Goal: Complete application form: Complete application form

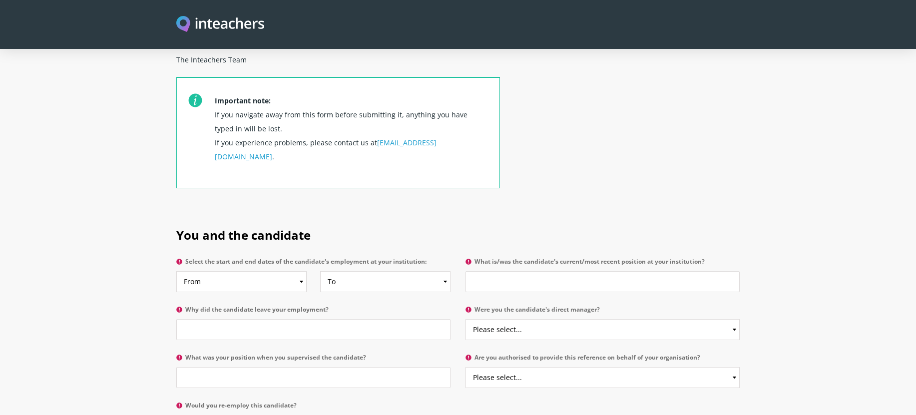
scroll to position [399, 0]
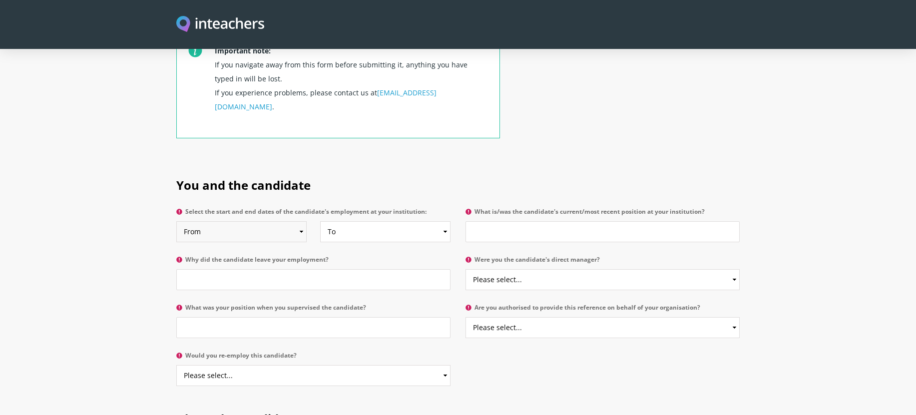
click at [272, 221] on select "From 2025 2024 2023 2022 2021 2020 2019 2018 2017 2016 2015 2014 2013 2012 2011…" at bounding box center [241, 231] width 130 height 21
click at [370, 132] on div "Important note: If you navigate away from this form before submitting it, anyth…" at bounding box center [337, 94] width 323 height 135
click at [274, 221] on select "From 2025 2024 2023 2022 2021 2020 2019 2018 2017 2016 2015 2014 2013 2012 2011…" at bounding box center [241, 231] width 130 height 21
select select "2019"
click at [176, 221] on select "From 2025 2024 2023 2022 2021 2020 2019 2018 2017 2016 2015 2014 2013 2012 2011…" at bounding box center [241, 231] width 130 height 21
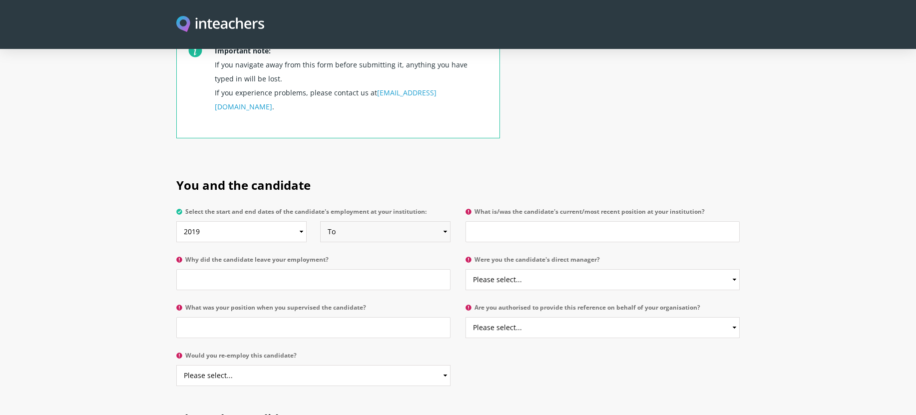
click at [395, 221] on select "To Currently 2025 2024 2023 2022 2021 2020 2019 2018 2017 2016 2015 2014 2013 2…" at bounding box center [385, 231] width 130 height 21
click at [320, 221] on select "To Currently 2025 2024 2023 2022 2021 2020 2019 2018 2017 2016 2015 2014 2013 2…" at bounding box center [385, 231] width 130 height 21
click at [403, 221] on select "To Currently 2025 2024 2023 2022 2021 2020 2019 2018 2017 2016 2015 2014 2013 2…" at bounding box center [385, 231] width 130 height 21
select select "2025"
click at [320, 221] on select "To Currently 2025 2024 2023 2022 2021 2020 2019 2018 2017 2016 2015 2014 2013 2…" at bounding box center [385, 231] width 130 height 21
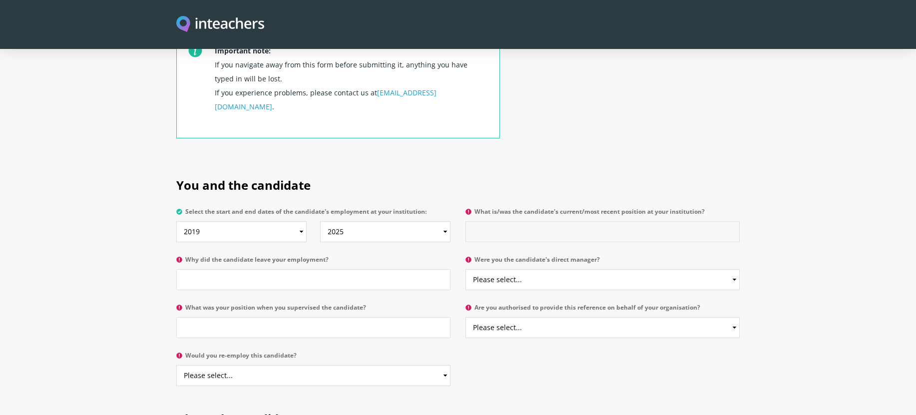
click at [560, 221] on input "What is/was the candidate's current/most recent position at your institution?" at bounding box center [602, 231] width 274 height 21
click at [536, 221] on input "Executive Assistant Athletics & Activities" at bounding box center [602, 231] width 274 height 21
type input "Executive Assistant Athletics & Activities"
click at [416, 269] on input "Why did the candidate leave your employment?" at bounding box center [313, 279] width 274 height 21
type input "Professional progression"
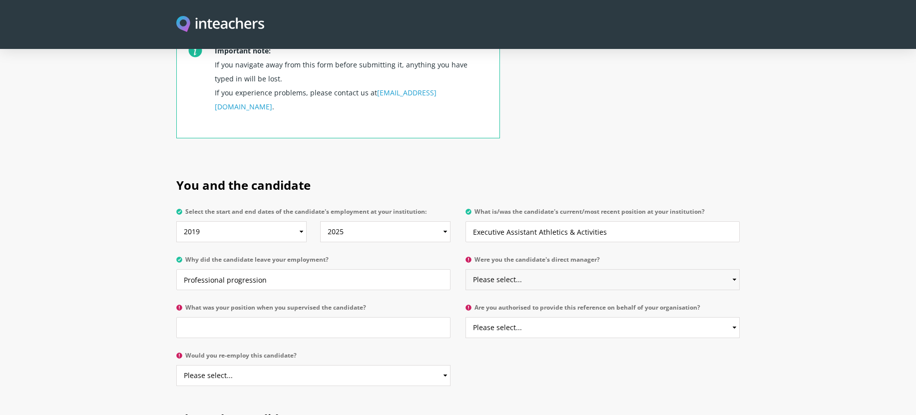
click at [643, 269] on select "Please select... Yes No" at bounding box center [602, 279] width 274 height 21
select select "Yes"
click at [465, 269] on select "Please select... Yes No" at bounding box center [602, 279] width 274 height 21
click at [345, 317] on input "What was your position when you supervised the candidate?" at bounding box center [313, 327] width 274 height 21
type input "District Athletics & Activities Director"
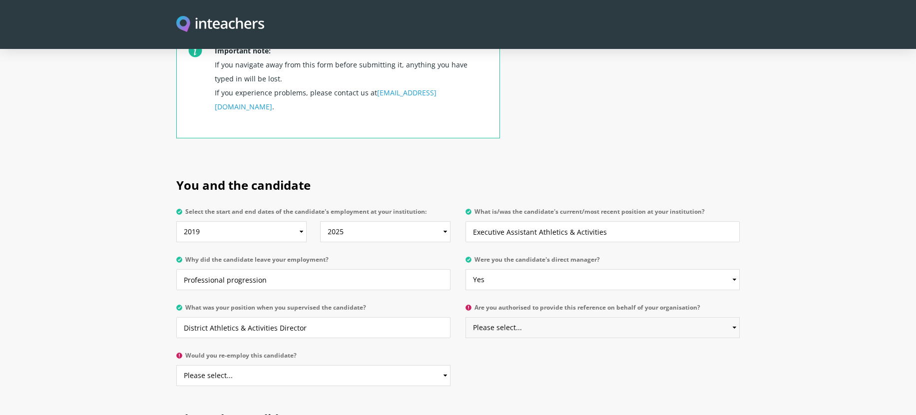
click at [603, 317] on select "Please select... Yes No" at bounding box center [602, 327] width 274 height 21
select select "Yes"
click at [465, 317] on select "Please select... Yes No" at bounding box center [602, 327] width 274 height 21
click at [398, 365] on select "Please select... Yes No" at bounding box center [313, 375] width 274 height 21
select select "Yes"
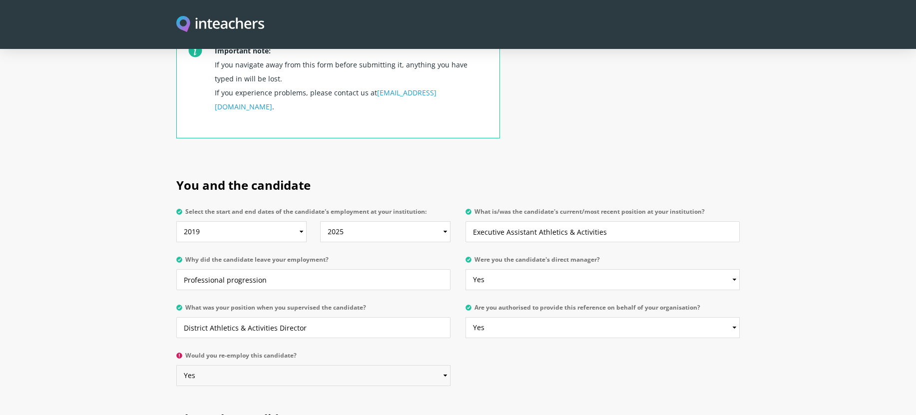
click at [176, 365] on select "Please select... Yes No" at bounding box center [313, 375] width 274 height 21
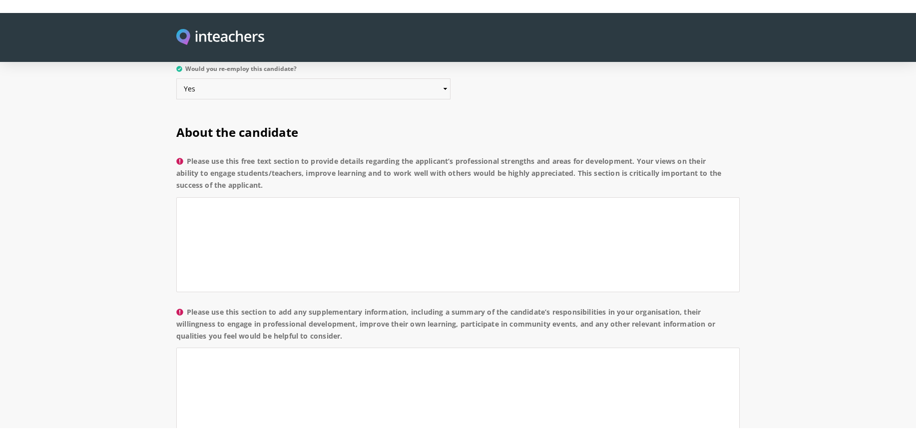
scroll to position [649, 0]
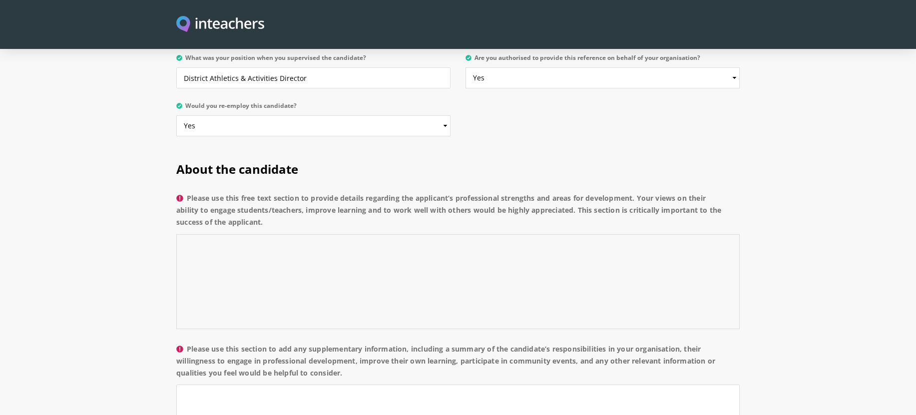
click at [461, 268] on textarea "Please use this free text section to provide details regarding the applicant’s …" at bounding box center [457, 281] width 563 height 95
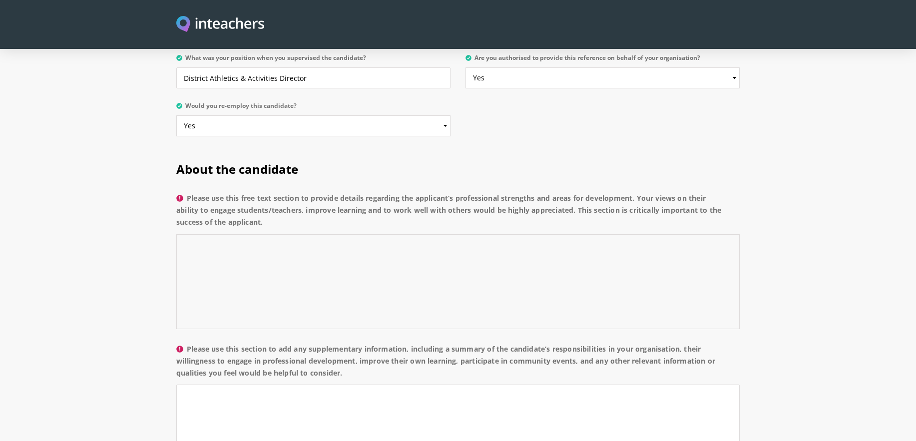
click at [383, 237] on textarea "Please use this free text section to provide details regarding the applicant’s …" at bounding box center [457, 281] width 563 height 95
paste textarea "I had the privilege of working with [Name] in her role as Executive Assistant, …"
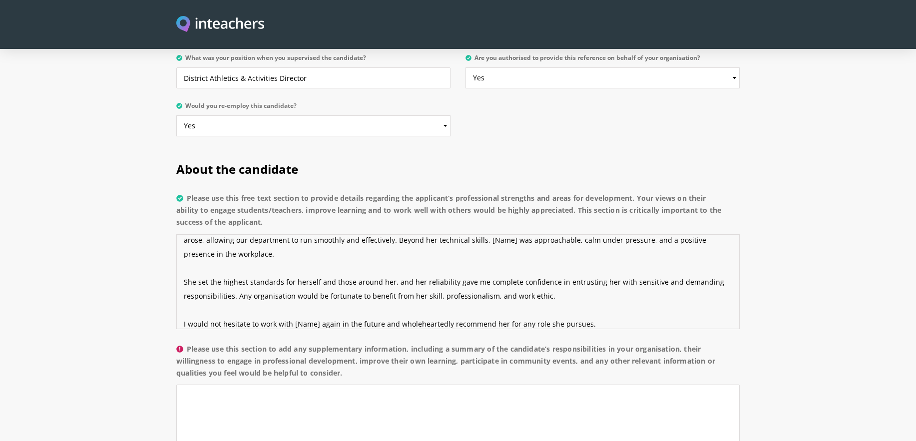
scroll to position [0, 0]
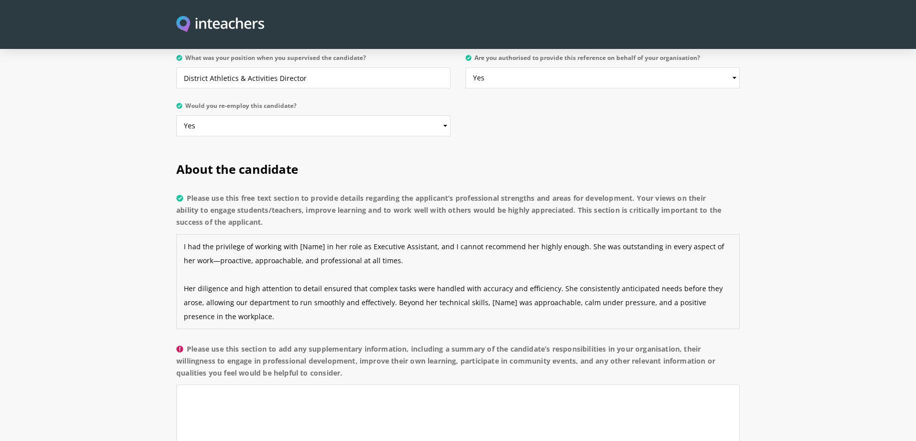
drag, startPoint x: 320, startPoint y: 221, endPoint x: 296, endPoint y: 218, distance: 25.1
click at [296, 234] on textarea "I had the privilege of working with [Name] in her role as Executive Assistant, …" at bounding box center [457, 281] width 563 height 95
click at [209, 234] on textarea "I had the privilege of working with [PERSON_NAME] in her role as Executive Assi…" at bounding box center [457, 281] width 563 height 95
click at [204, 234] on textarea "I had the privilege of working with [PERSON_NAME] in her role as Executive Assi…" at bounding box center [457, 281] width 563 height 95
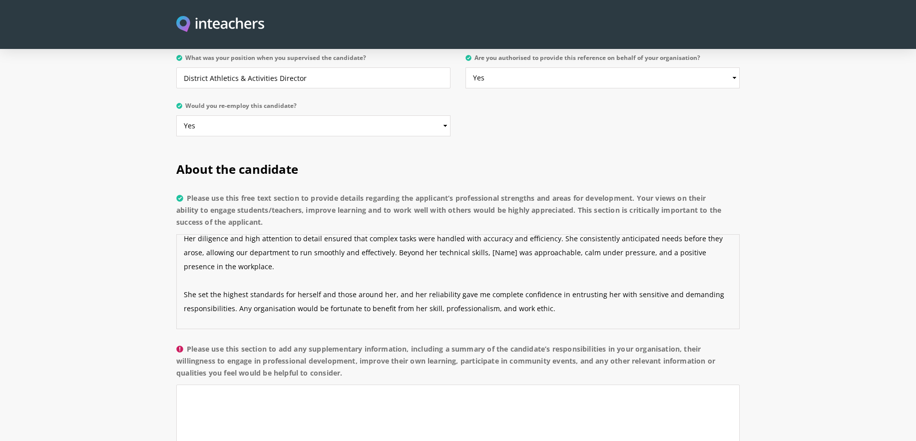
drag, startPoint x: 506, startPoint y: 225, endPoint x: 483, endPoint y: 225, distance: 23.5
click at [483, 234] on textarea "I had the privilege of working with [PERSON_NAME] in her role as Executive Assi…" at bounding box center [457, 281] width 563 height 95
drag, startPoint x: 579, startPoint y: 224, endPoint x: 566, endPoint y: 223, distance: 13.0
click at [566, 234] on textarea "I had the privilege of working with [PERSON_NAME] in her role as Executive Assi…" at bounding box center [457, 281] width 563 height 95
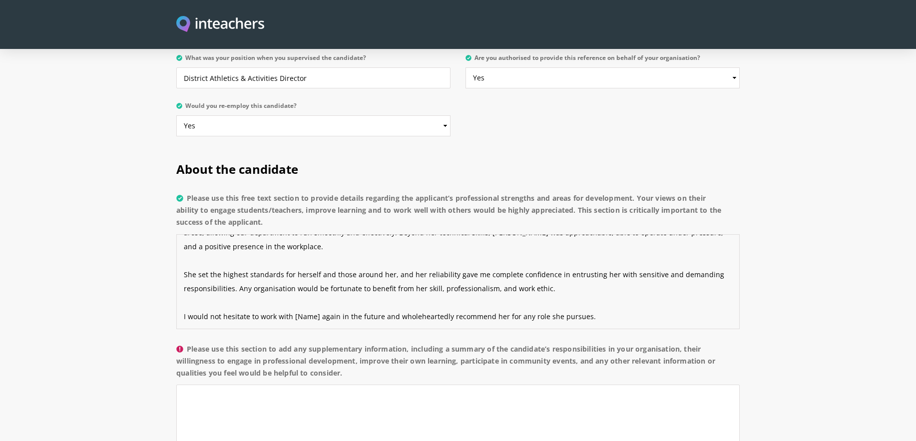
scroll to position [699, 0]
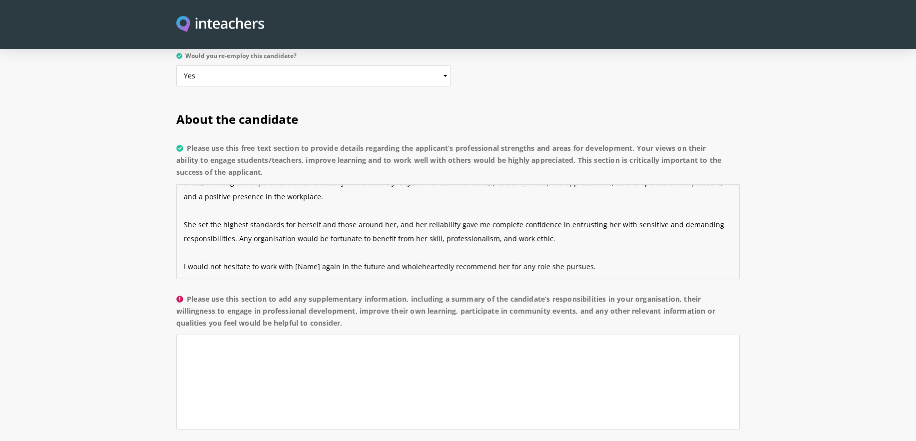
drag, startPoint x: 316, startPoint y: 240, endPoint x: 293, endPoint y: 239, distance: 23.5
click at [293, 239] on textarea "I had the privilege of working with [PERSON_NAME] in her role as Executive Assi…" at bounding box center [457, 231] width 563 height 95
click at [630, 231] on textarea "I had the privilege of working with [PERSON_NAME] in her role as Executive Assi…" at bounding box center [457, 231] width 563 height 95
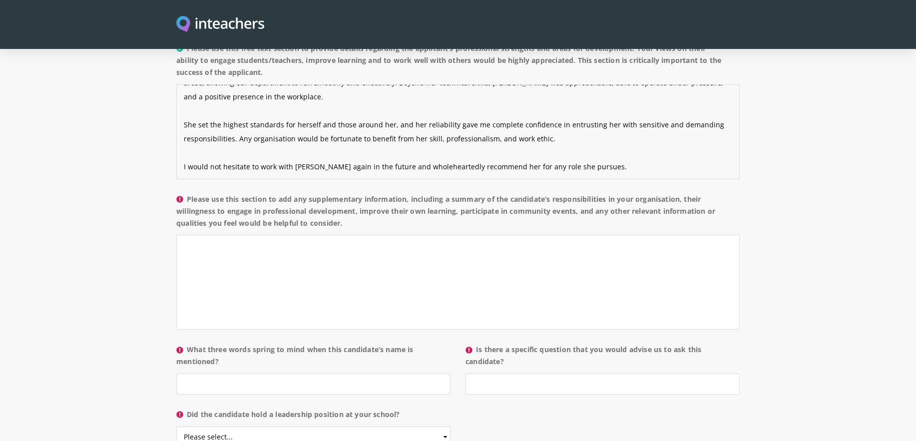
type textarea "I had the privilege of working with [PERSON_NAME] in her role as Executive Assi…"
click at [542, 268] on textarea "Please use this section to add any supplementary information, including a summa…" at bounding box center [457, 282] width 563 height 95
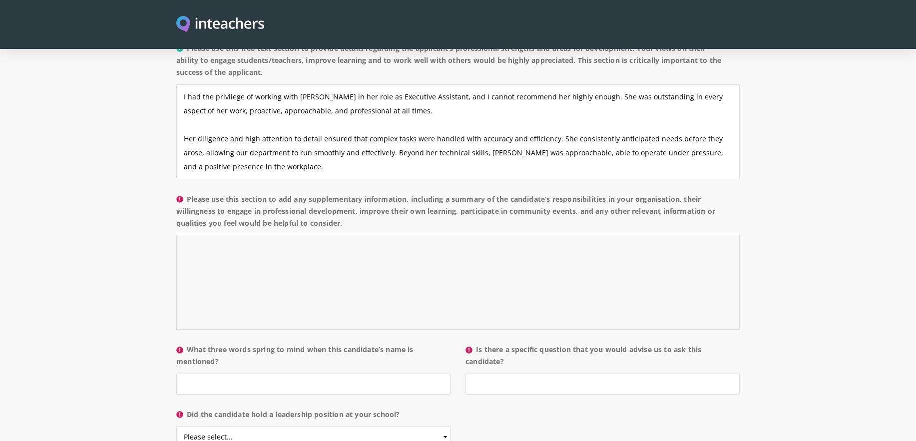
scroll to position [70, 0]
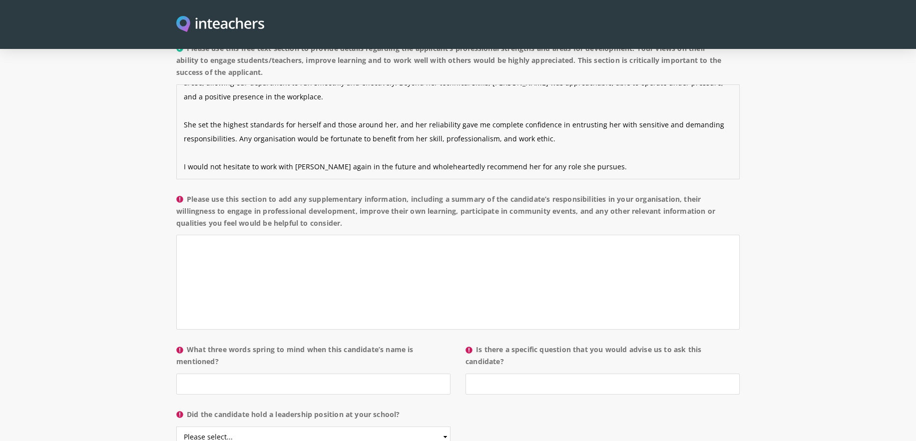
click at [260, 118] on textarea "I had the privilege of working with [PERSON_NAME] in her role as Executive Assi…" at bounding box center [457, 131] width 563 height 95
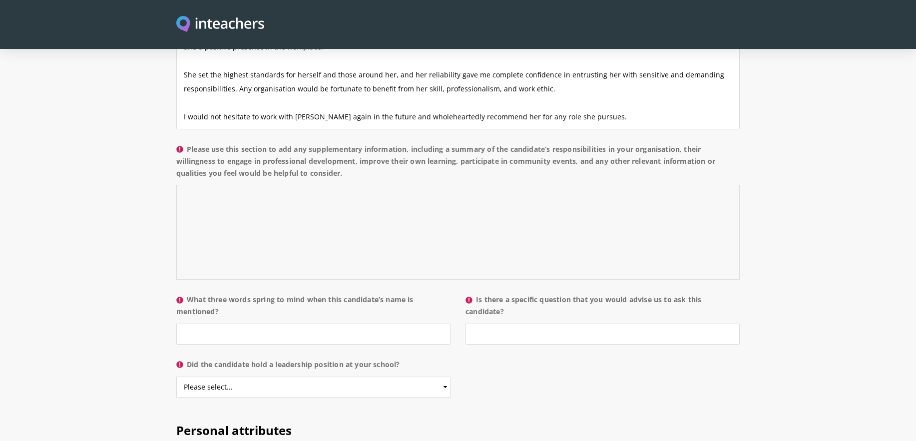
click at [287, 185] on textarea "Please use this section to add any supplementary information, including a summa…" at bounding box center [457, 232] width 563 height 95
click at [301, 196] on textarea "Please use this section to add any supplementary information, including a summa…" at bounding box center [457, 232] width 563 height 95
drag, startPoint x: 351, startPoint y: 143, endPoint x: 190, endPoint y: 122, distance: 163.2
click at [190, 143] on label "Please use this section to add any supplementary information, including a summa…" at bounding box center [457, 164] width 563 height 42
copy label "Please use this section to add any supplementary information, including a summa…"
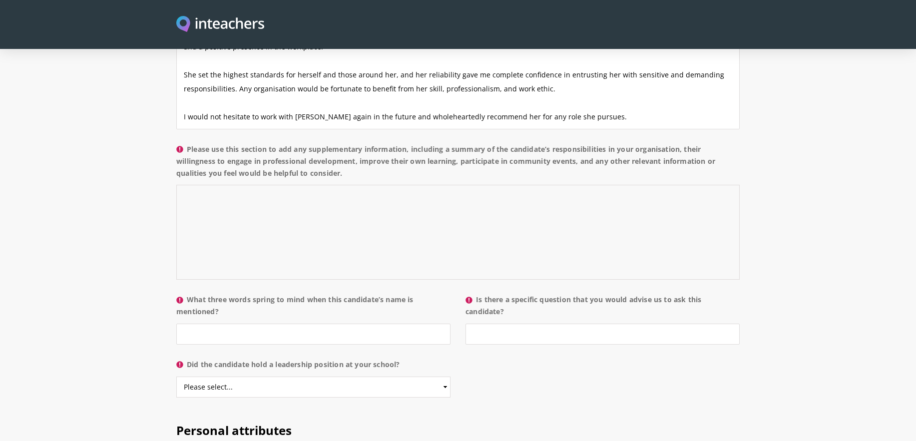
click at [242, 185] on textarea "Please use this section to add any supplementary information, including a summa…" at bounding box center [457, 232] width 563 height 95
paste textarea "During her time as Executive Assistant in the Athletics and Activities Departme…"
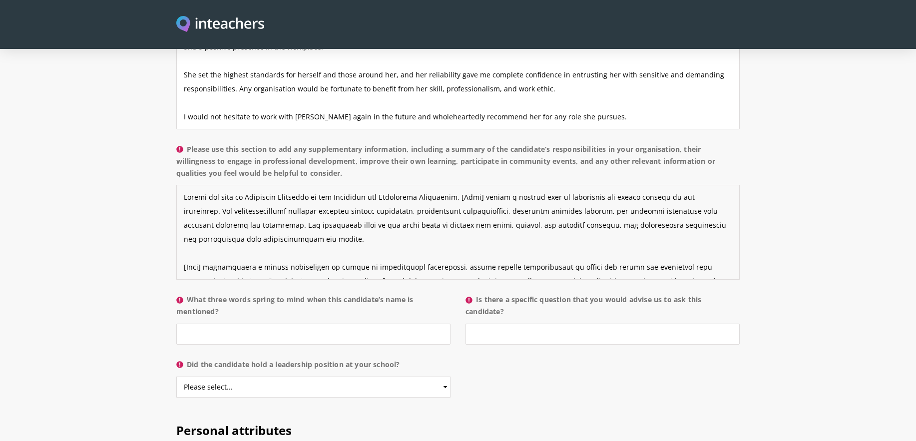
scroll to position [63, 0]
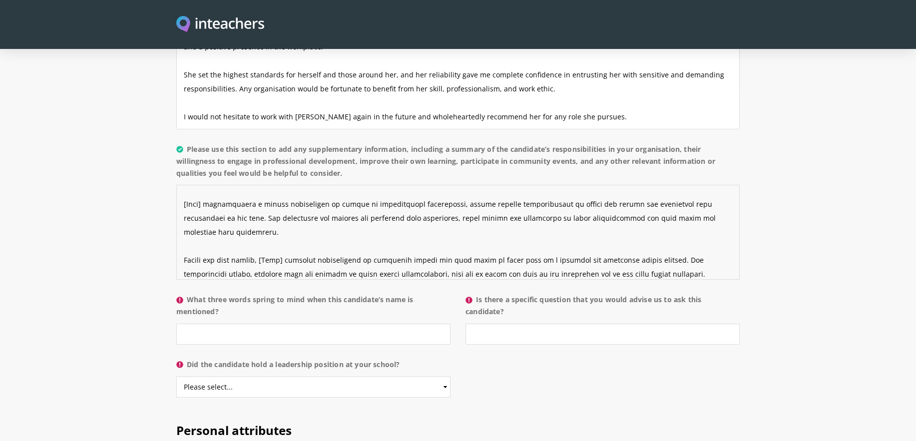
drag, startPoint x: 210, startPoint y: 175, endPoint x: 169, endPoint y: 175, distance: 40.4
click at [171, 174] on div "About the candidate Please use this free text section to provide details regard…" at bounding box center [457, 177] width 575 height 461
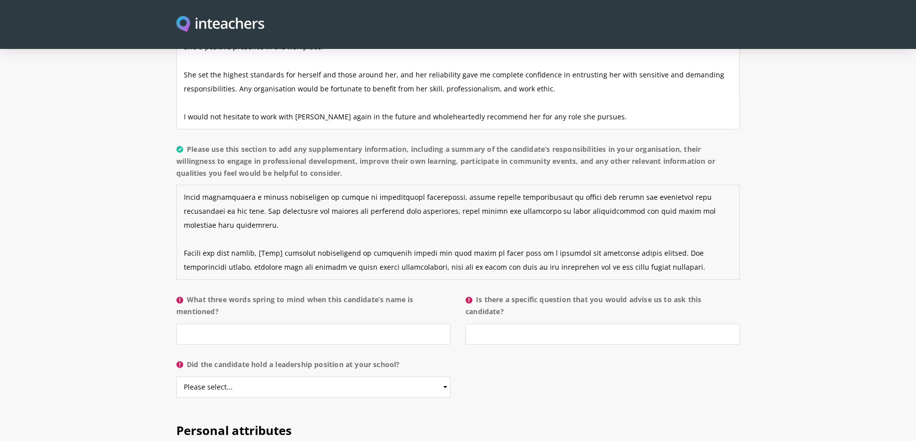
click at [677, 185] on textarea "Please use this section to add any supplementary information, including a summa…" at bounding box center [457, 232] width 563 height 95
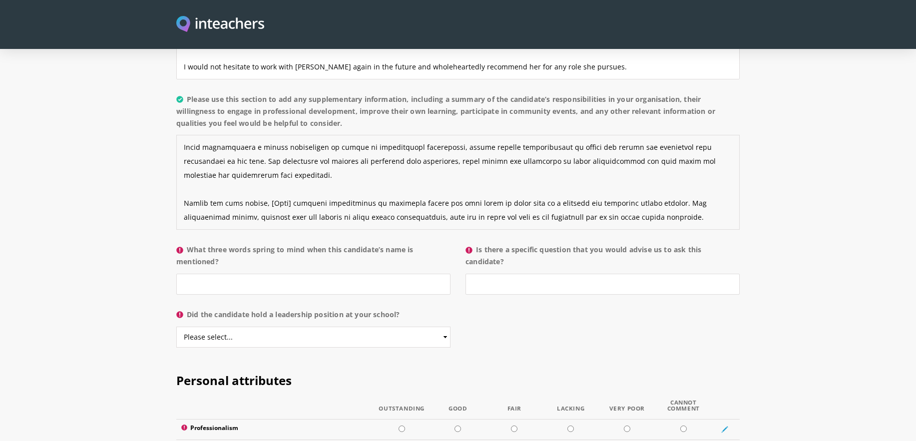
drag, startPoint x: 287, startPoint y: 176, endPoint x: 263, endPoint y: 173, distance: 24.1
click at [263, 173] on textarea "Please use this section to add any supplementary information, including a summa…" at bounding box center [457, 182] width 563 height 95
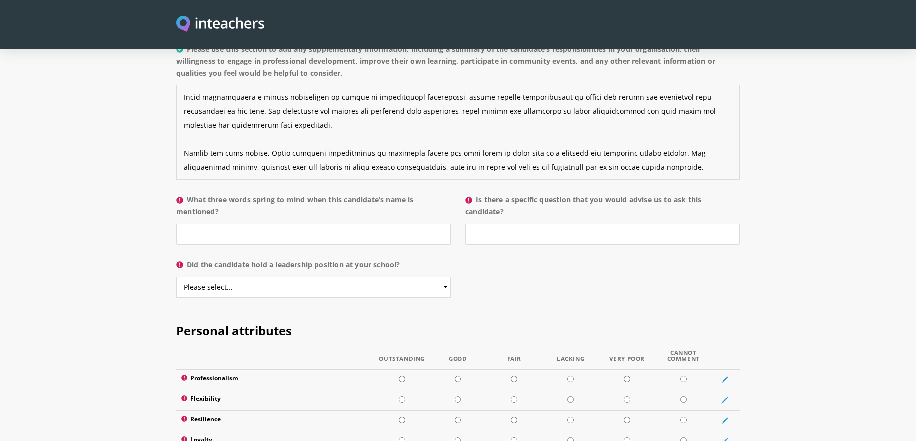
click at [307, 140] on textarea "Please use this section to add any supplementary information, including a summa…" at bounding box center [457, 132] width 563 height 95
click at [418, 127] on textarea "Please use this section to add any supplementary information, including a summa…" at bounding box center [457, 132] width 563 height 95
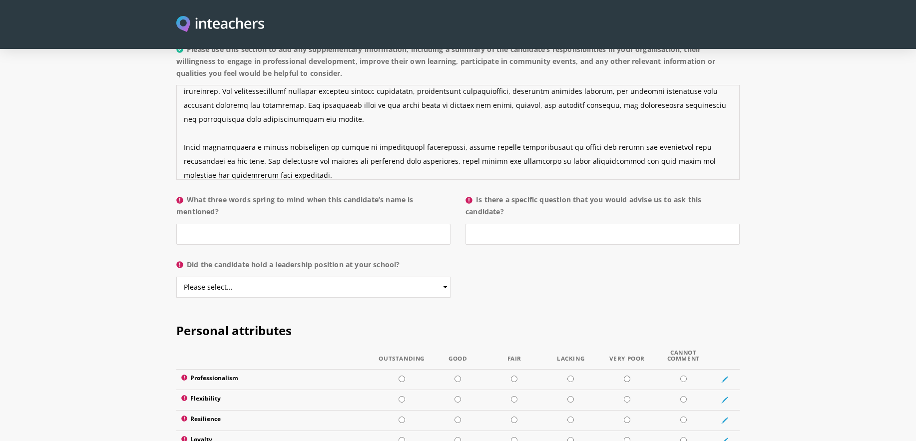
scroll to position [70, 0]
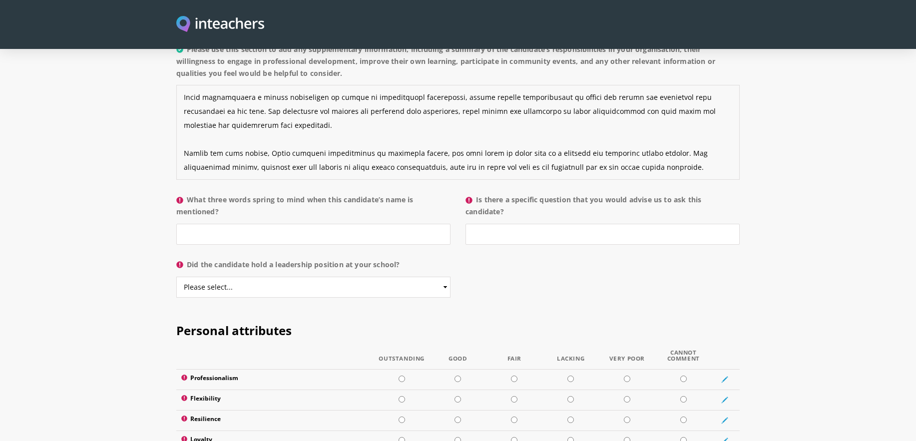
type textarea "During her time as Executive Assistant in the Athletics and Activities Departme…"
click at [367, 224] on input "What three words spring to mind when this candidate’s name is mentioned?" at bounding box center [313, 234] width 274 height 21
click at [292, 224] on input "Professional / Intelligent /" at bounding box center [313, 234] width 274 height 21
type input "Professional / Intelligent / Asset"
click at [522, 224] on input "Is there a specific question that you would advise us to ask this candidate?" at bounding box center [602, 234] width 274 height 21
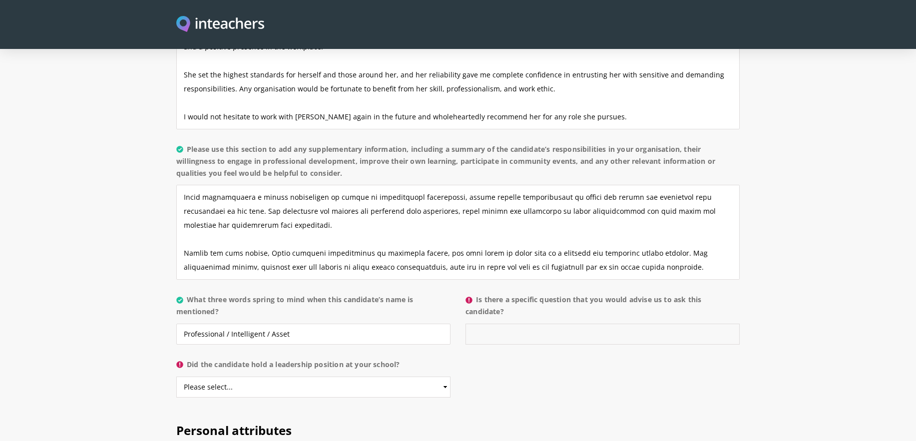
scroll to position [899, 0]
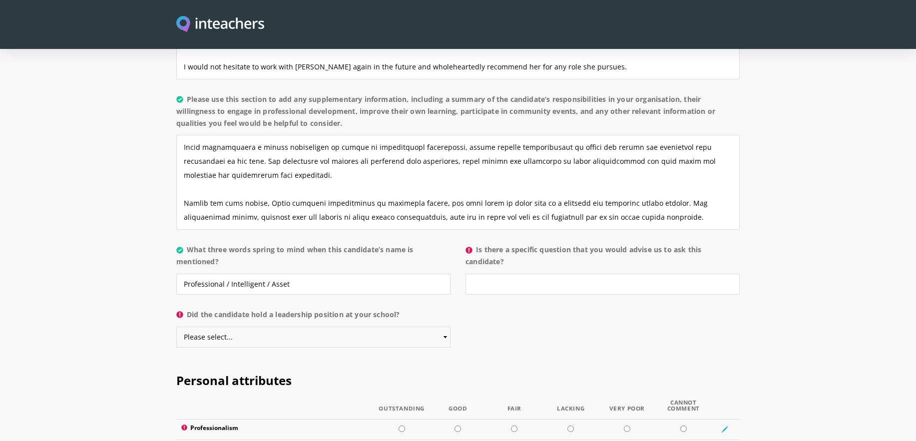
click at [386, 326] on select "Please select... Yes No" at bounding box center [313, 336] width 274 height 21
select select "No"
click at [176, 326] on select "Please select... Yes No" at bounding box center [313, 336] width 274 height 21
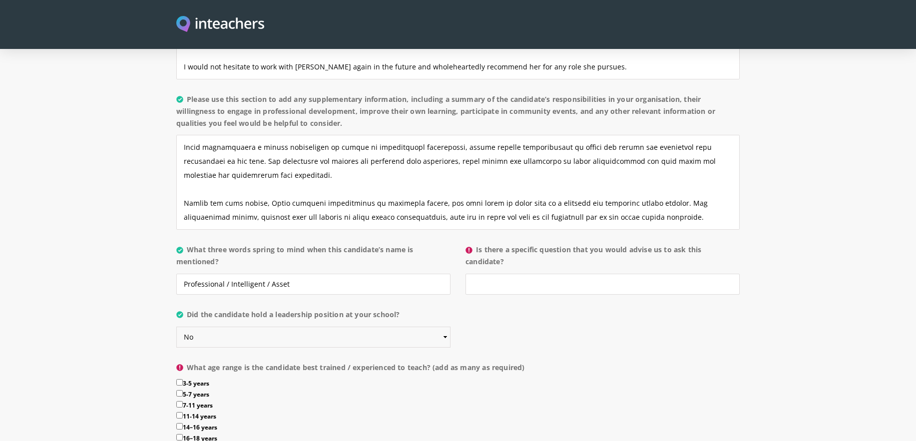
scroll to position [849, 0]
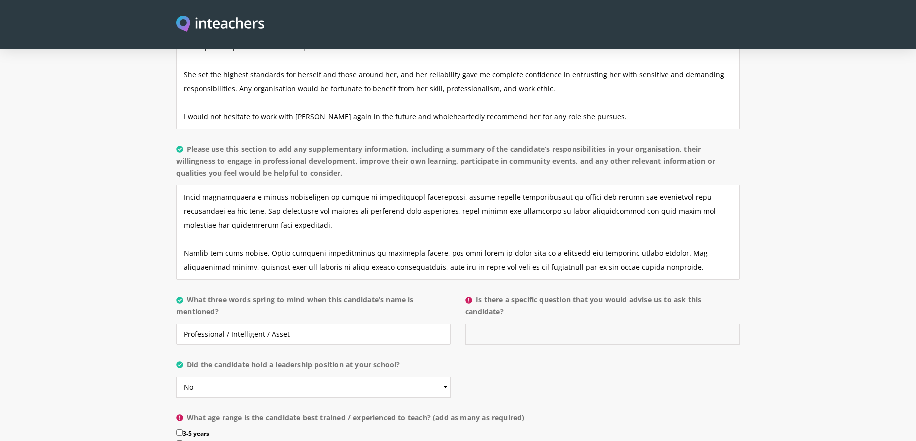
click at [551, 323] on input "Is there a specific question that you would advise us to ask this candidate?" at bounding box center [602, 333] width 274 height 21
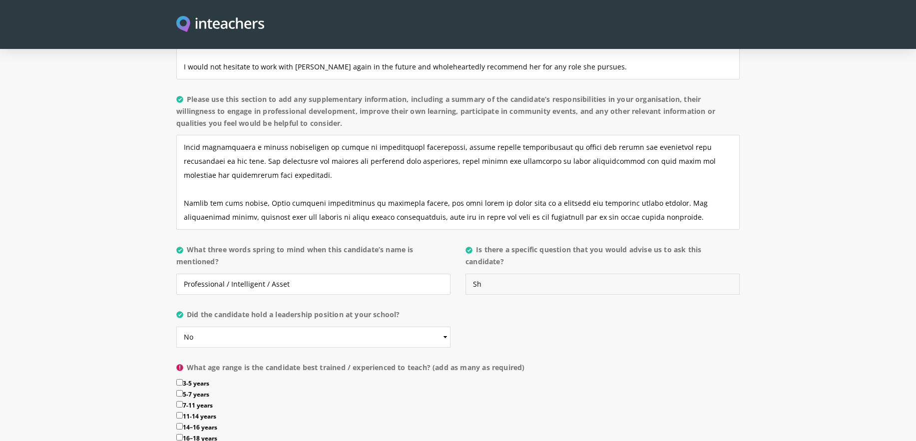
type input "S"
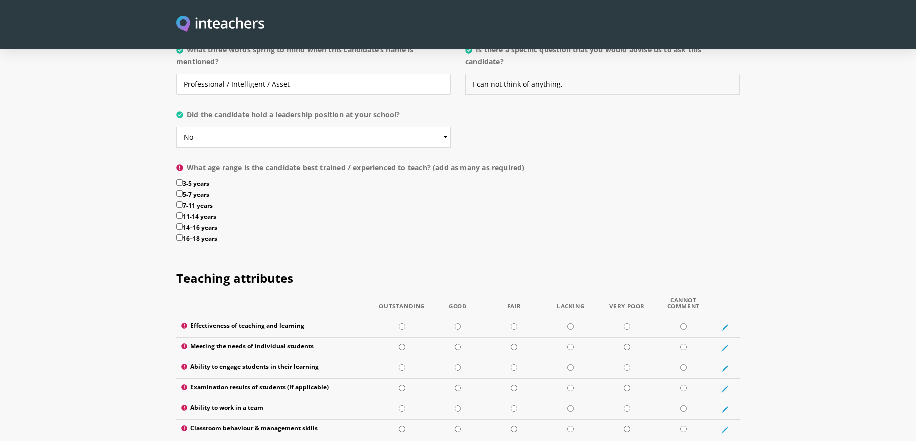
scroll to position [1148, 0]
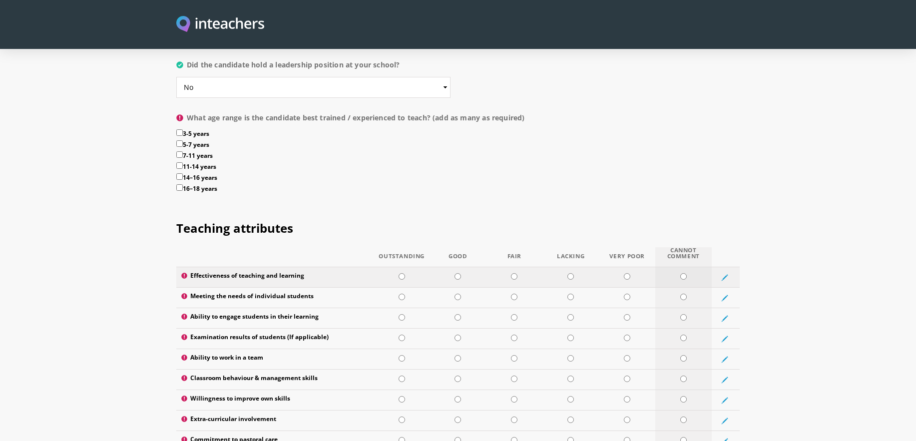
type input "I can not think of anything."
click at [681, 273] on input "radio" at bounding box center [683, 276] width 6 height 6
radio input "true"
click at [684, 294] on input "radio" at bounding box center [683, 297] width 6 height 6
radio input "true"
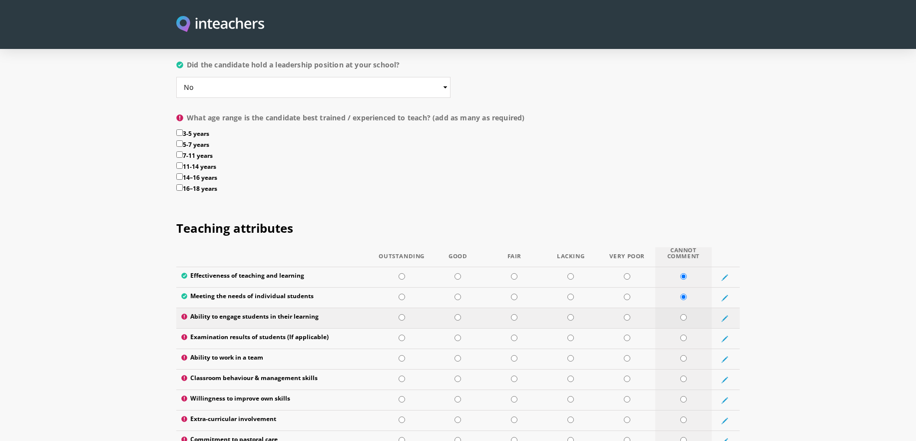
click at [682, 314] on input "radio" at bounding box center [683, 317] width 6 height 6
radio input "true"
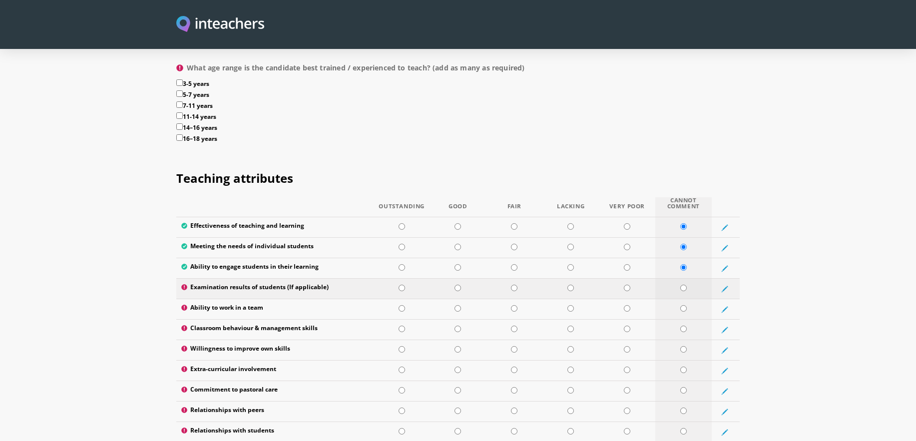
click at [685, 285] on input "radio" at bounding box center [683, 288] width 6 height 6
radio input "true"
click at [399, 305] on input "radio" at bounding box center [401, 308] width 6 height 6
radio input "true"
click at [685, 325] on input "radio" at bounding box center [683, 328] width 6 height 6
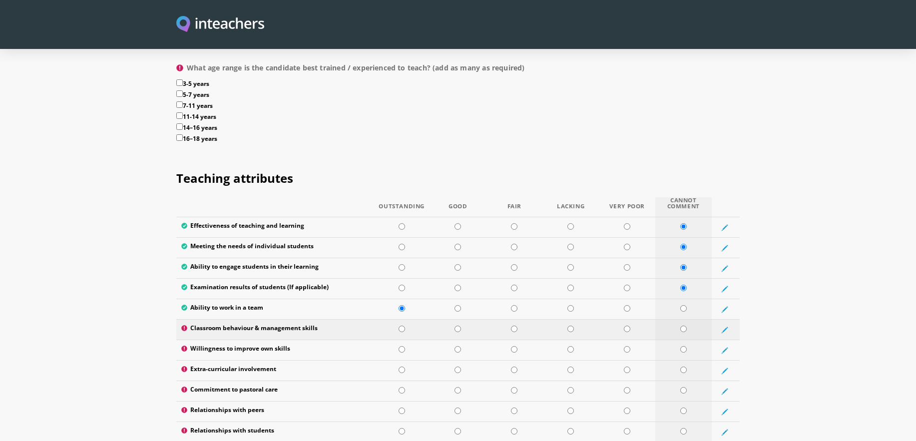
radio input "true"
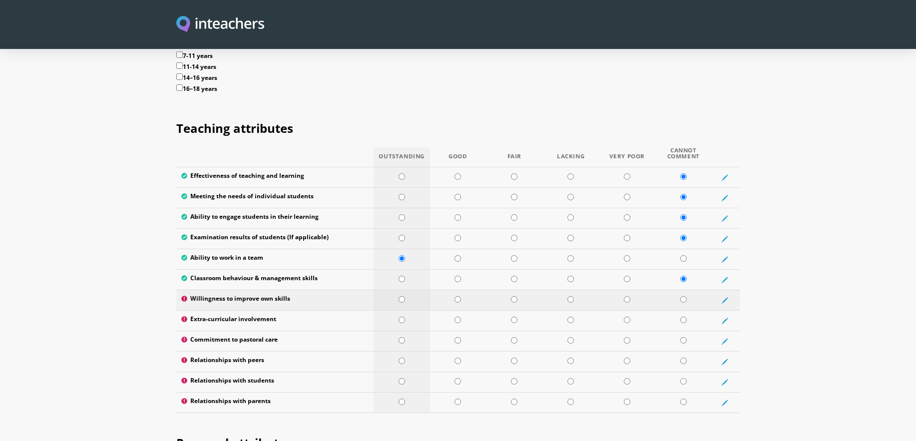
click at [402, 296] on input "radio" at bounding box center [401, 299] width 6 height 6
radio input "true"
click at [401, 310] on td at bounding box center [401, 320] width 56 height 20
radio input "true"
click at [404, 337] on input "radio" at bounding box center [401, 340] width 6 height 6
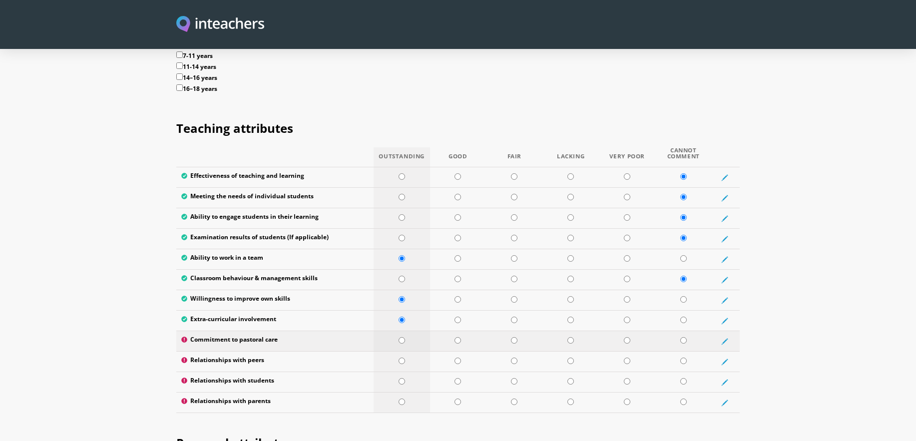
radio input "true"
click at [403, 357] on input "radio" at bounding box center [401, 360] width 6 height 6
radio input "true"
click at [400, 378] on input "radio" at bounding box center [401, 381] width 6 height 6
radio input "true"
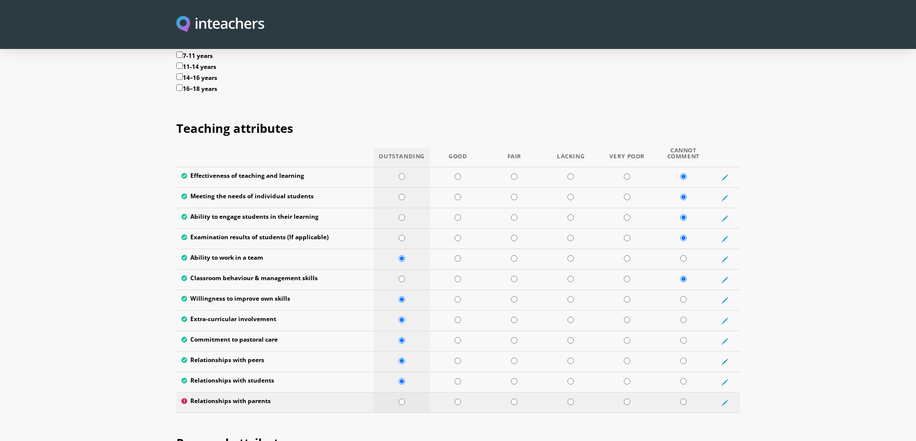
click at [401, 392] on td at bounding box center [401, 402] width 56 height 20
radio input "true"
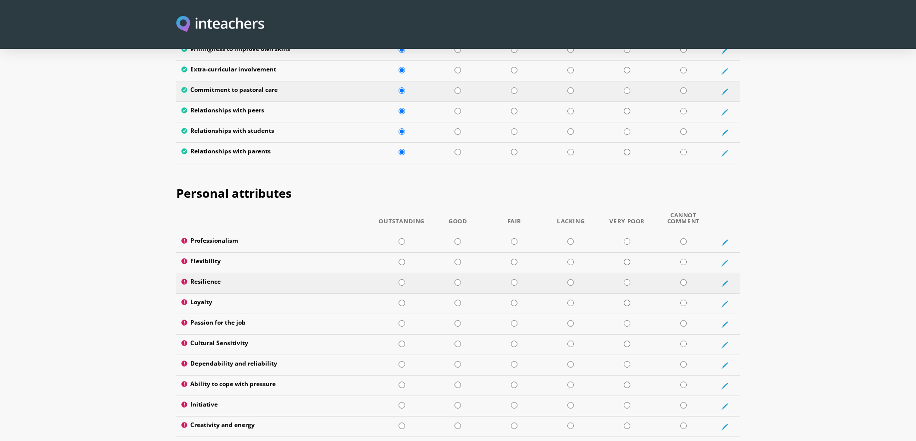
scroll to position [1547, 0]
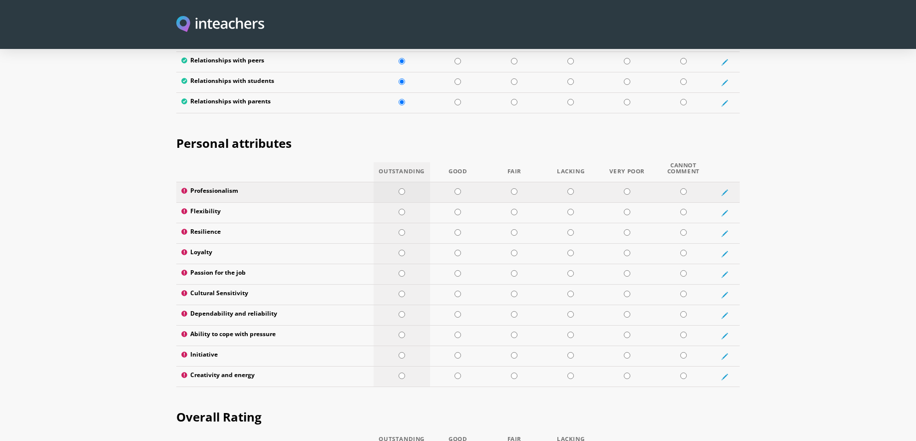
click at [401, 188] on input "radio" at bounding box center [401, 191] width 6 height 6
radio input "true"
click at [458, 209] on input "radio" at bounding box center [457, 212] width 6 height 6
radio input "true"
click at [455, 229] on input "radio" at bounding box center [457, 232] width 6 height 6
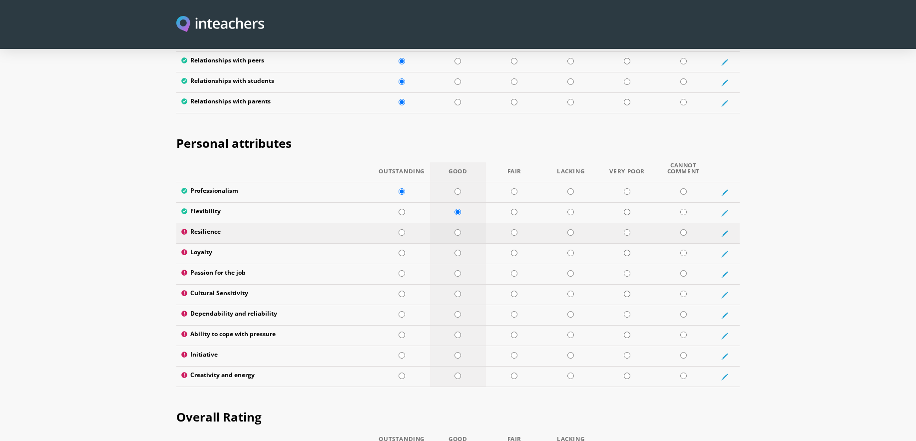
radio input "true"
click at [457, 250] on input "radio" at bounding box center [457, 253] width 6 height 6
radio input "true"
click at [400, 270] on input "radio" at bounding box center [401, 273] width 6 height 6
radio input "true"
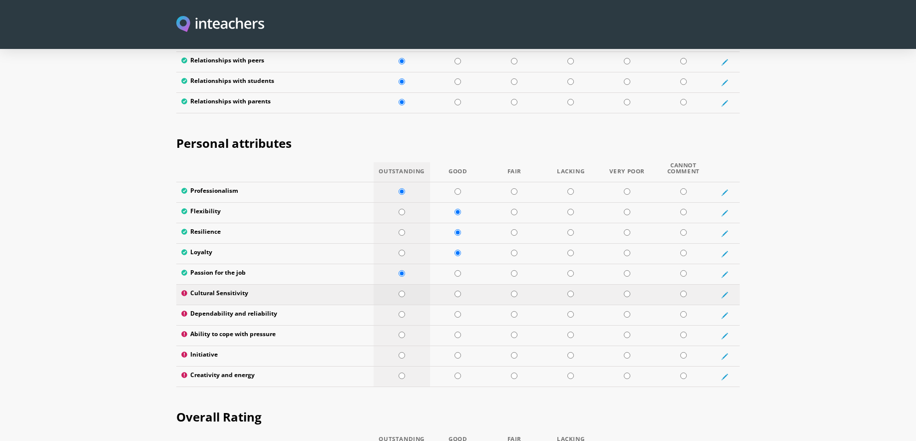
click at [399, 285] on td at bounding box center [401, 295] width 56 height 20
radio input "true"
click at [408, 305] on td at bounding box center [401, 315] width 56 height 20
radio input "true"
click at [461, 331] on input "radio" at bounding box center [457, 334] width 6 height 6
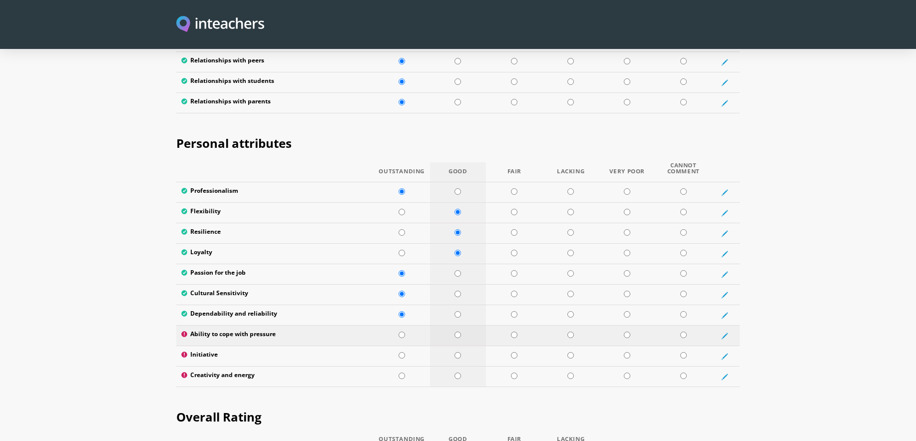
radio input "true"
click at [399, 352] on input "radio" at bounding box center [401, 355] width 6 height 6
radio input "true"
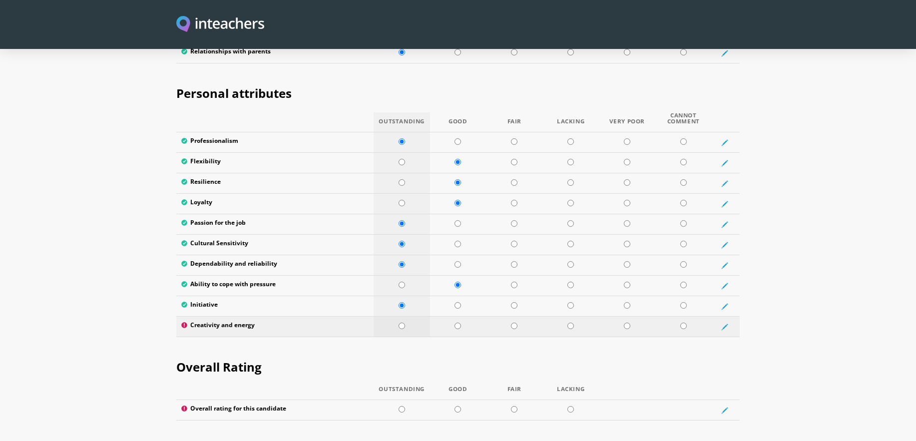
click at [398, 322] on input "radio" at bounding box center [401, 325] width 6 height 6
radio input "true"
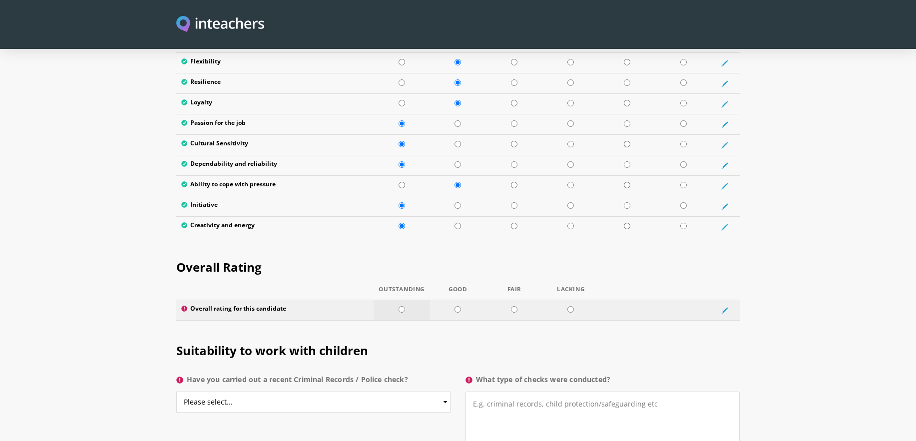
click at [405, 300] on td at bounding box center [401, 310] width 56 height 20
radio input "true"
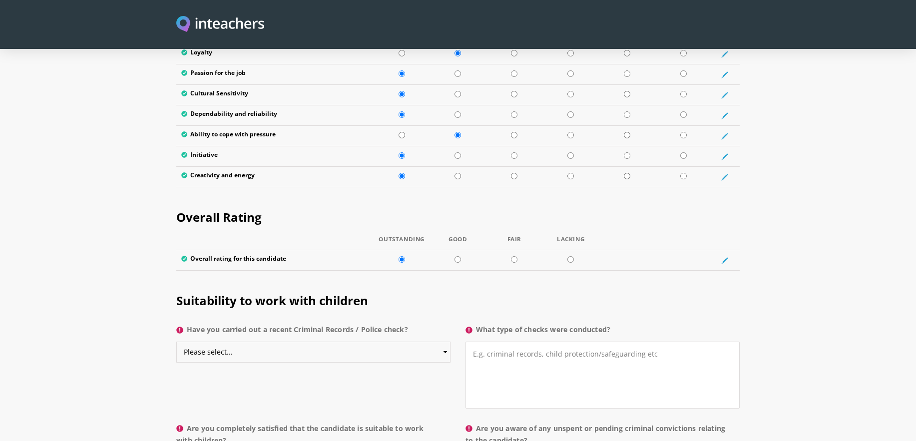
click at [388, 341] on select "Please select... Yes No Do not know" at bounding box center [313, 351] width 274 height 21
select select "Do not know"
click at [176, 341] on select "Please select... Yes No Do not know" at bounding box center [313, 351] width 274 height 21
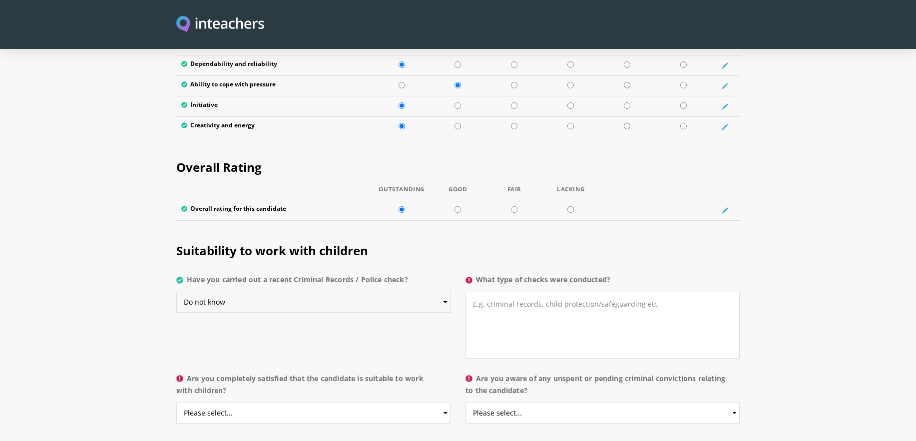
scroll to position [1847, 0]
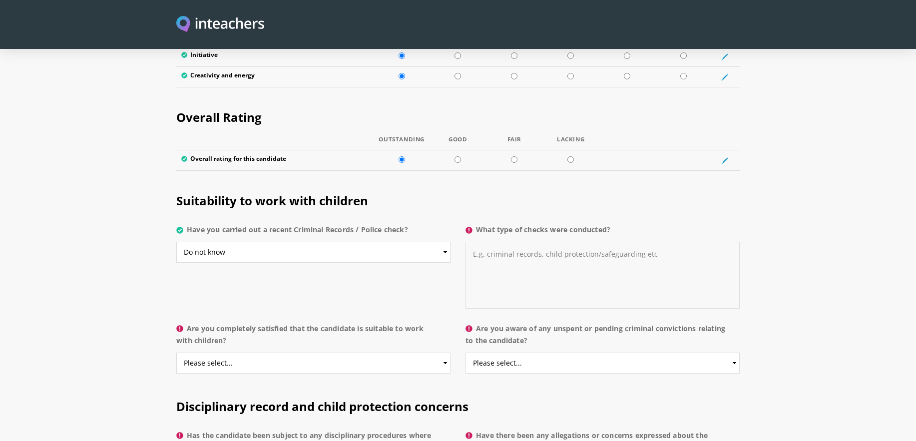
click at [541, 242] on textarea "What type of checks were conducted?" at bounding box center [602, 275] width 274 height 67
type textarea "I do not know. [PERSON_NAME] completed child protection Vector training regular…"
click at [322, 352] on select "Please select... Yes No Do not know" at bounding box center [313, 362] width 274 height 21
select select "Yes"
click at [176, 352] on select "Please select... Yes No Do not know" at bounding box center [313, 362] width 274 height 21
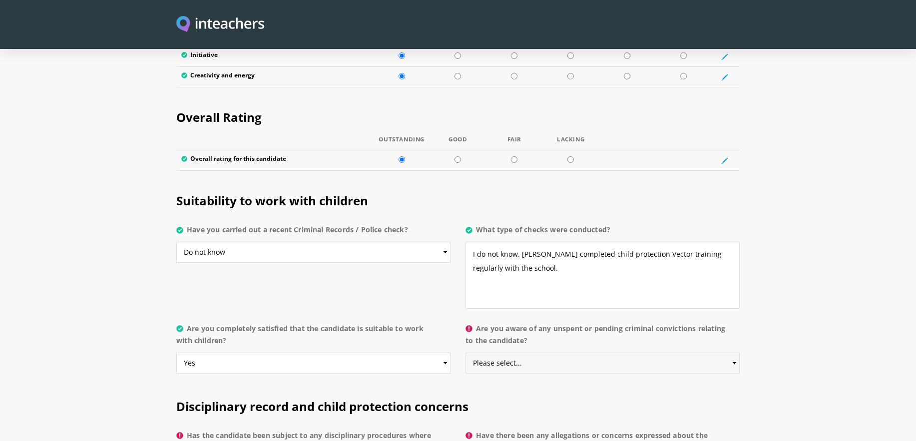
click at [525, 352] on select "Please select... Yes No Do not know" at bounding box center [602, 362] width 274 height 21
select select "No"
click at [465, 352] on select "Please select... Yes No Do not know" at bounding box center [602, 362] width 274 height 21
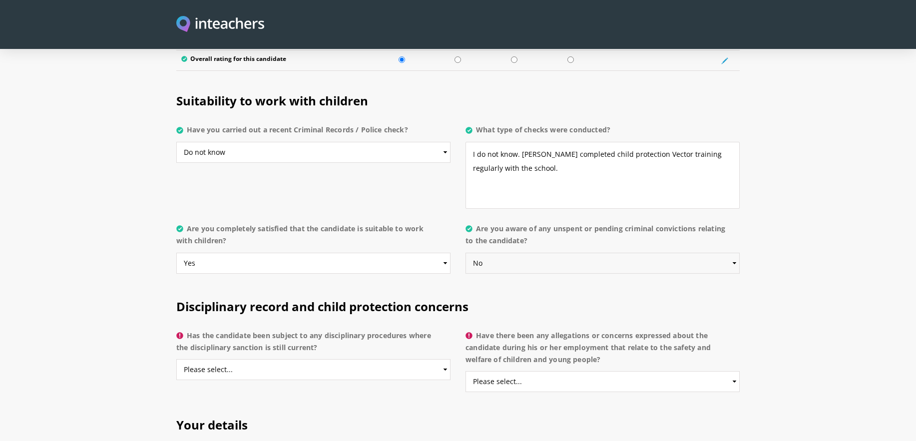
scroll to position [1997, 0]
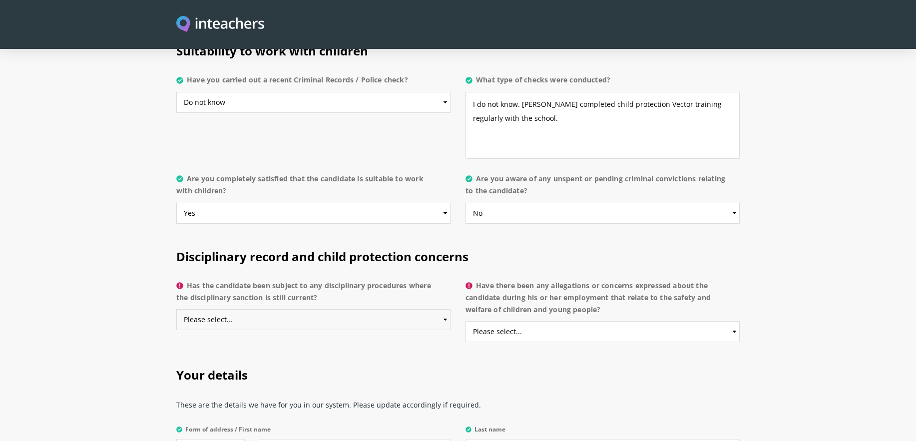
click at [321, 309] on select "Please select... Yes No Do not know" at bounding box center [313, 319] width 274 height 21
select select "No"
click at [176, 309] on select "Please select... Yes No Do not know" at bounding box center [313, 319] width 274 height 21
click at [563, 321] on select "Please select... Yes No Do not know" at bounding box center [602, 331] width 274 height 21
select select "No"
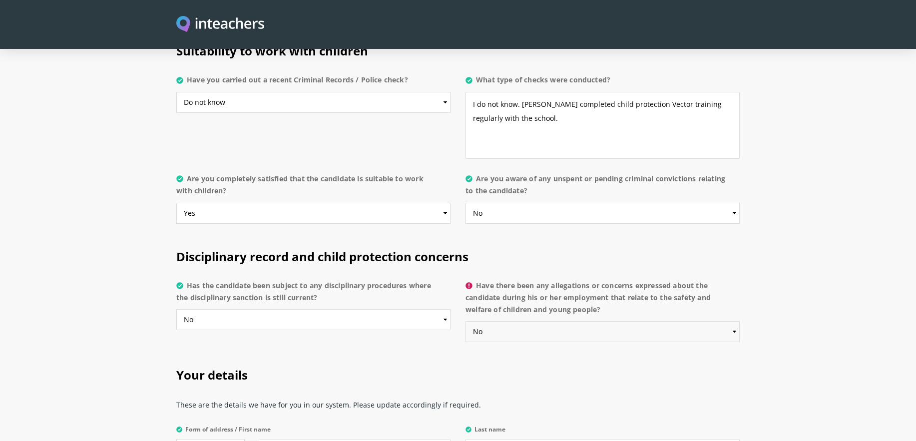
click at [465, 321] on select "Please select... Yes No Do not know" at bounding box center [602, 331] width 274 height 21
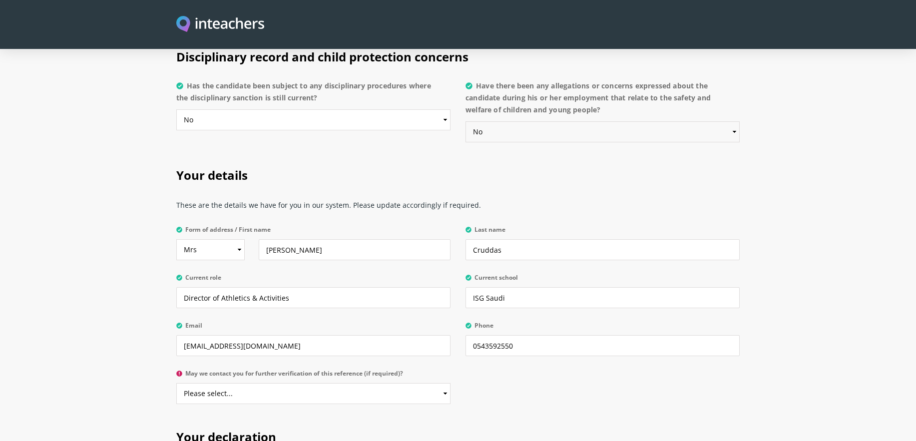
scroll to position [2246, 0]
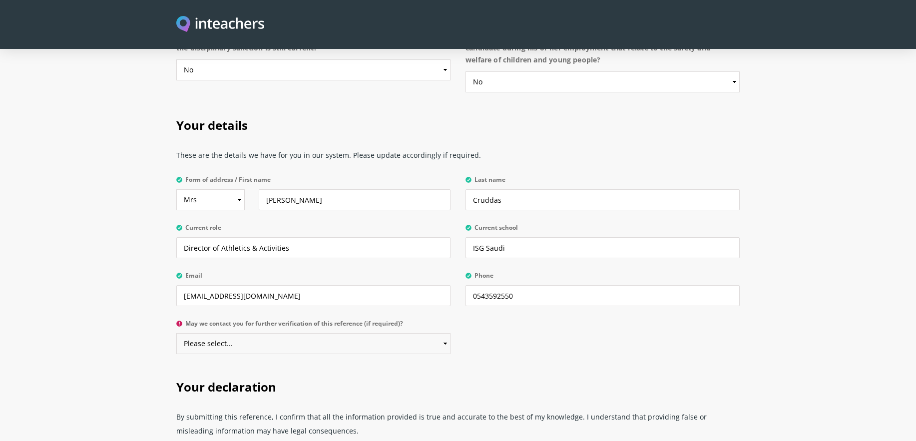
click at [364, 333] on select "Please select... Yes No" at bounding box center [313, 343] width 274 height 21
select select "Yes"
click at [176, 333] on select "Please select... Yes No" at bounding box center [313, 343] width 274 height 21
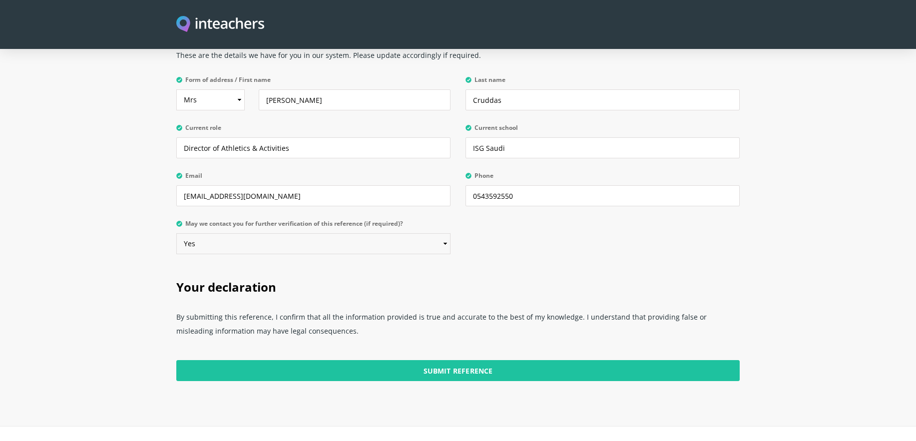
scroll to position [2396, 0]
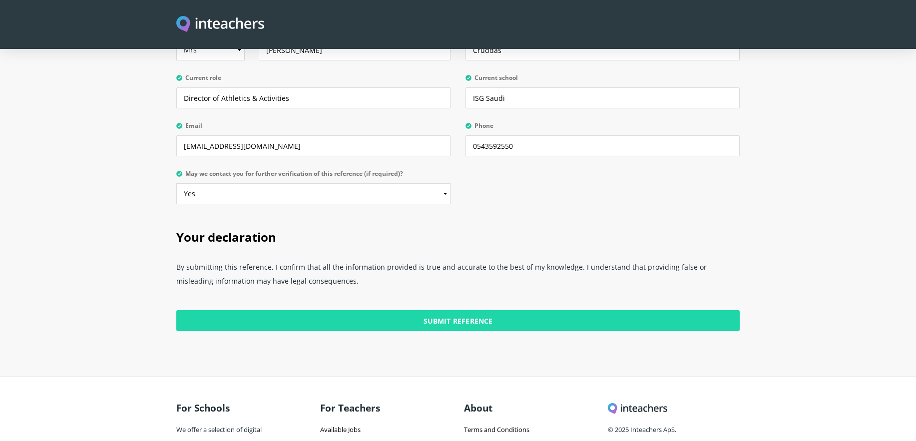
click at [397, 310] on input "Submit Reference" at bounding box center [457, 320] width 563 height 21
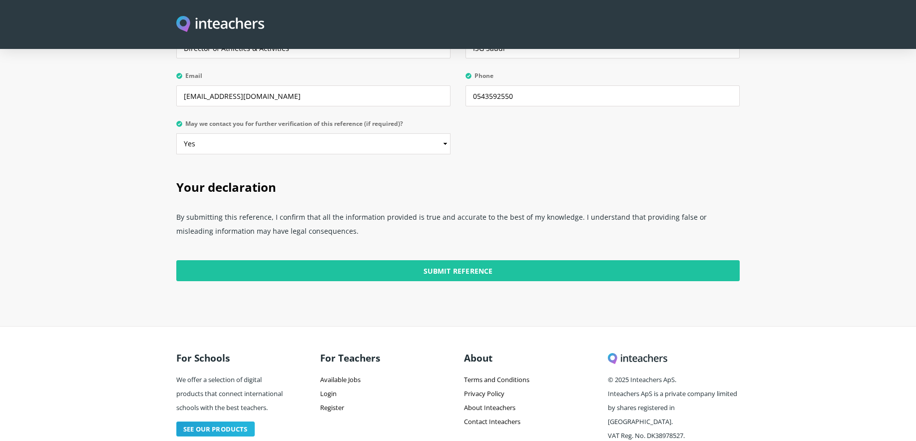
scroll to position [2452, 0]
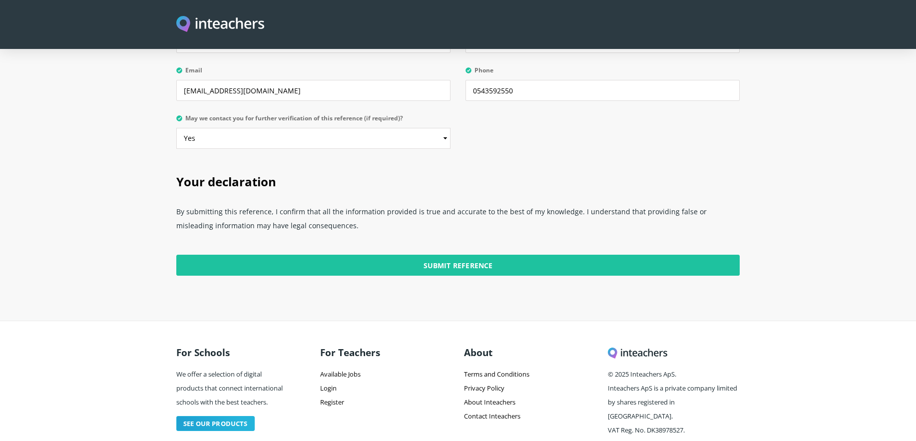
click at [544, 159] on h2 "Your declaration" at bounding box center [457, 180] width 563 height 42
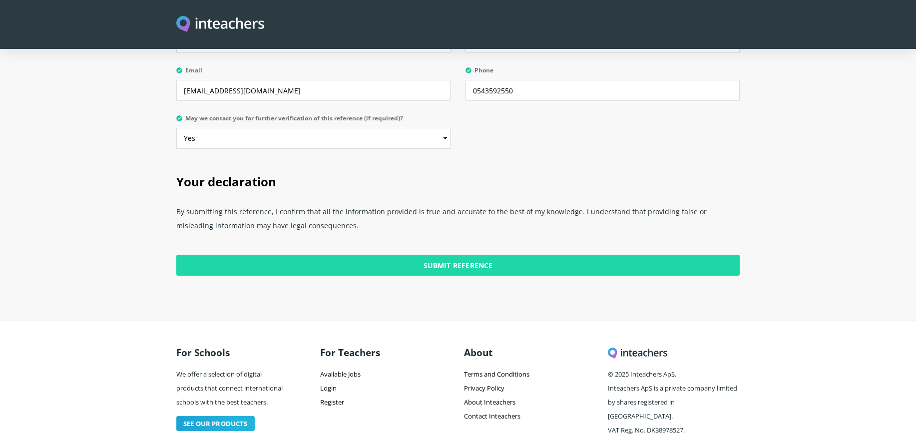
click at [487, 255] on input "Submit Reference" at bounding box center [457, 265] width 563 height 21
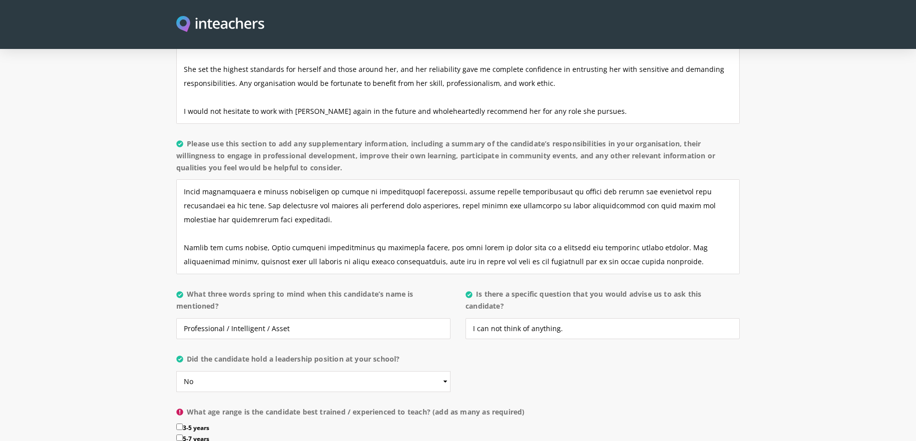
scroll to position [1004, 0]
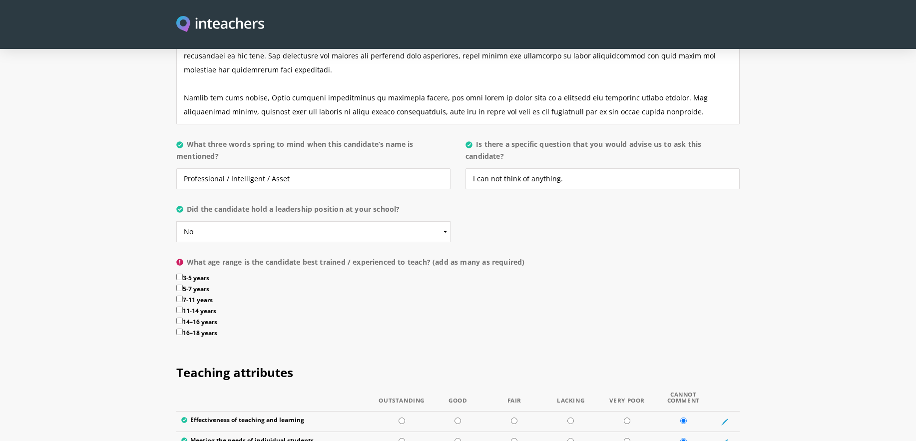
click at [181, 328] on input "16–18 years" at bounding box center [179, 331] width 6 height 6
checkbox input "true"
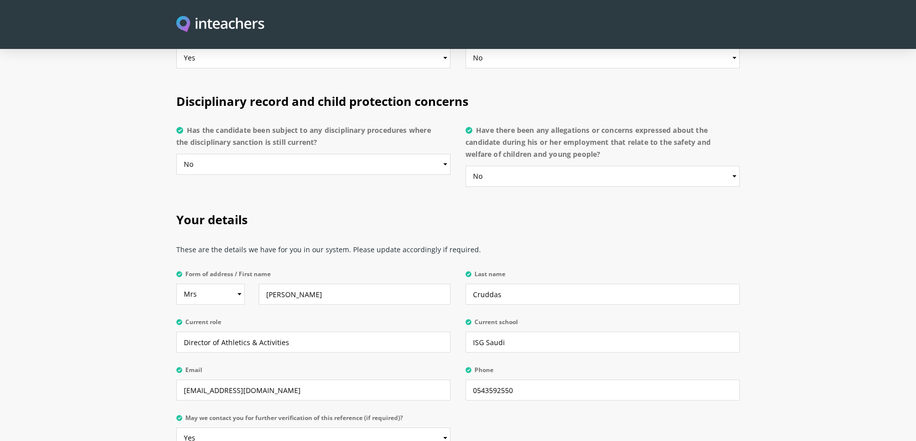
scroll to position [2452, 0]
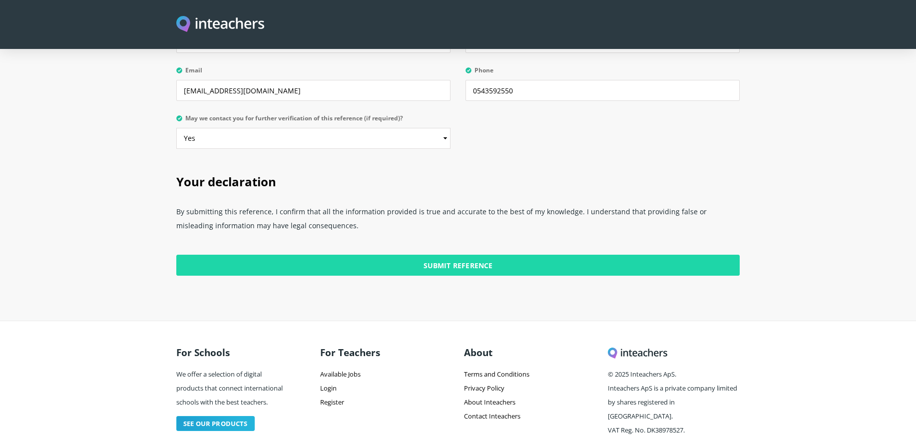
click at [315, 255] on input "Submit Reference" at bounding box center [457, 265] width 563 height 21
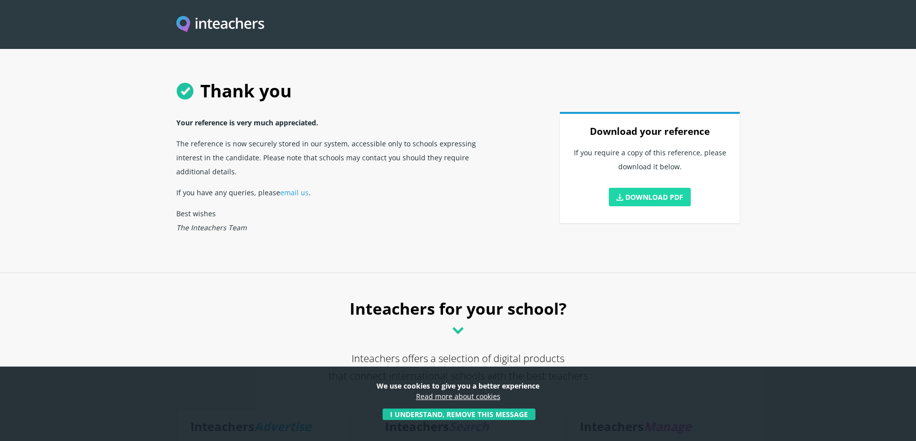
click at [632, 195] on link "Download PDF" at bounding box center [650, 197] width 82 height 18
click at [392, 215] on p "Best wishes The Inteachers Team" at bounding box center [337, 220] width 323 height 35
